Goal: Transaction & Acquisition: Purchase product/service

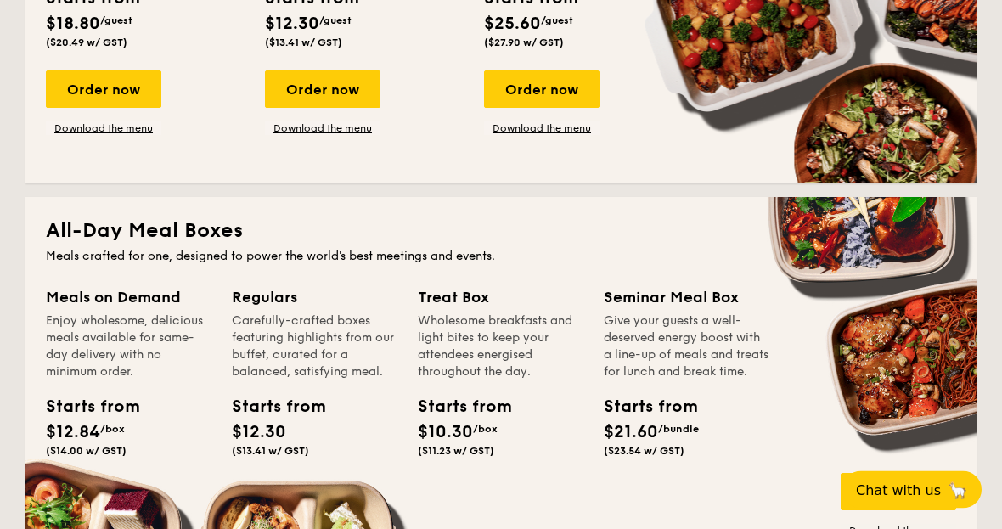
scroll to position [957, 0]
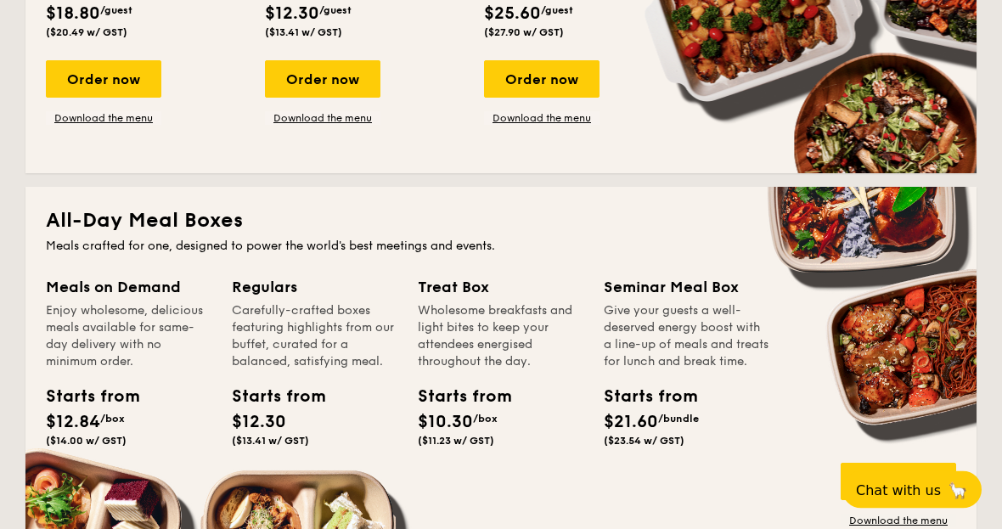
click at [886, 484] on div "Order now" at bounding box center [899, 482] width 116 height 37
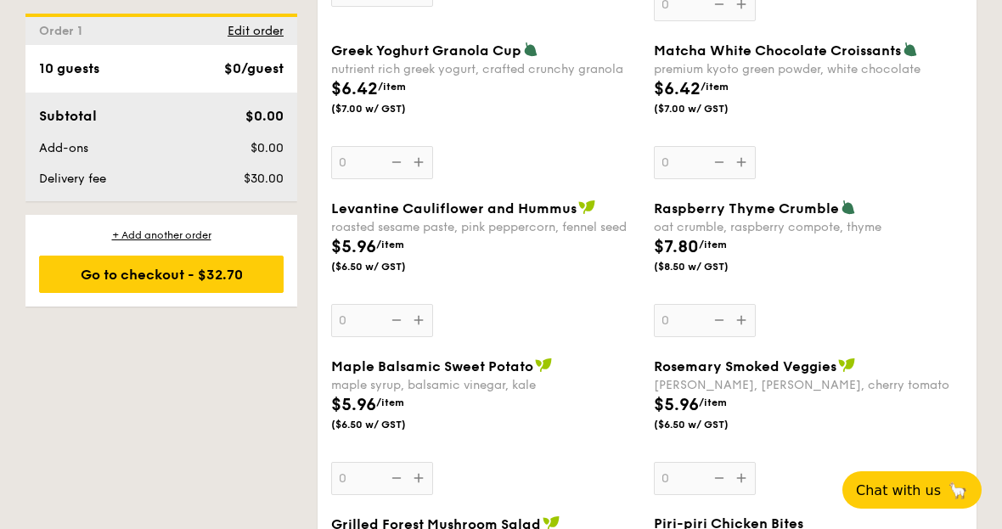
scroll to position [1464, 0]
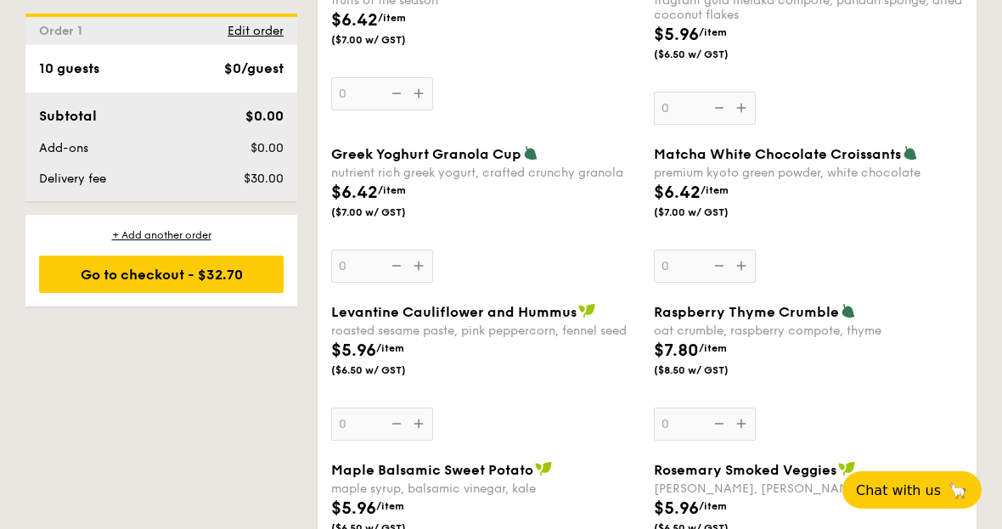
click at [521, 320] on span "Levantine Cauliflower and Hummus" at bounding box center [454, 312] width 246 height 16
click at [433, 408] on input "0" at bounding box center [382, 424] width 102 height 33
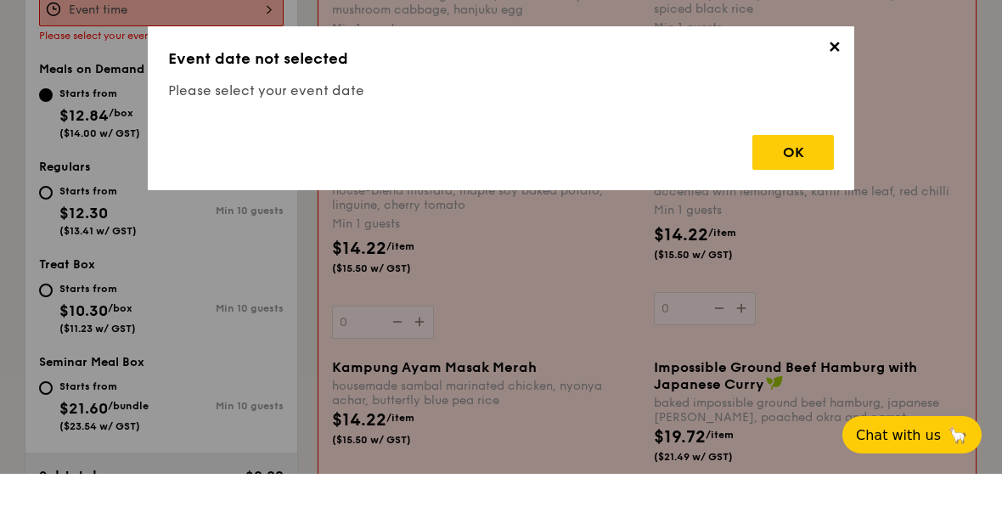
scroll to position [454, 0]
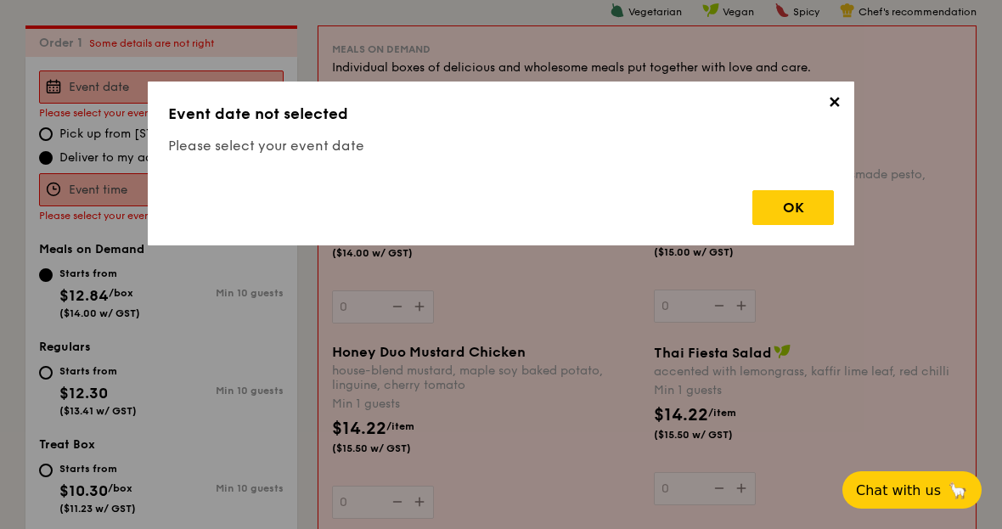
click at [830, 101] on span "✕" at bounding box center [834, 105] width 24 height 24
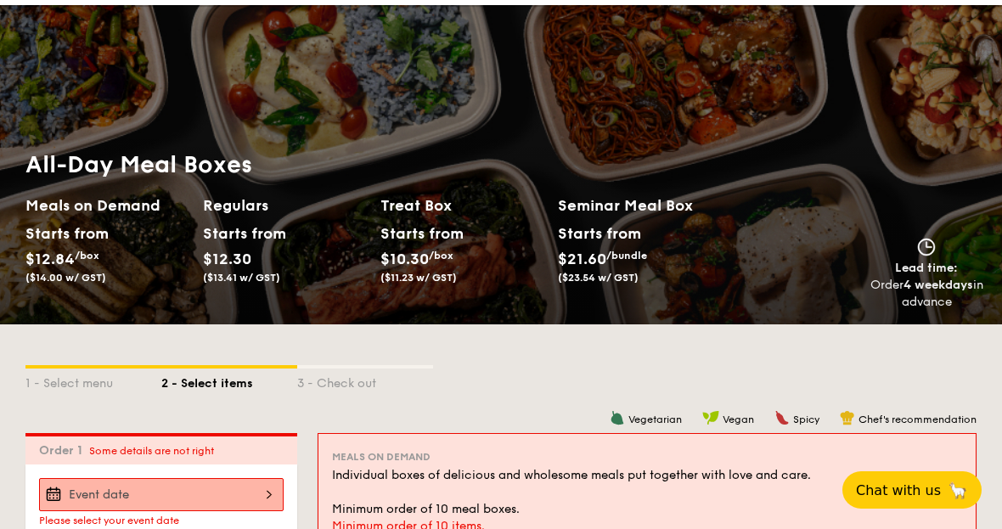
scroll to position [37, 0]
